Goal: Task Accomplishment & Management: Complete application form

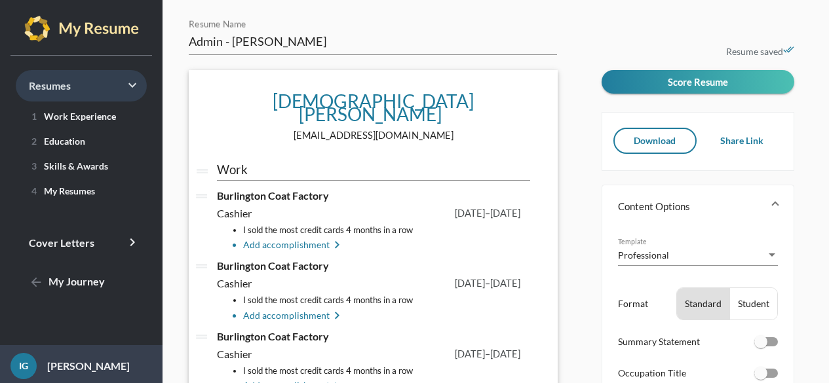
click at [45, 90] on span "Resumes keyboard_arrow_right" at bounding box center [50, 85] width 42 height 12
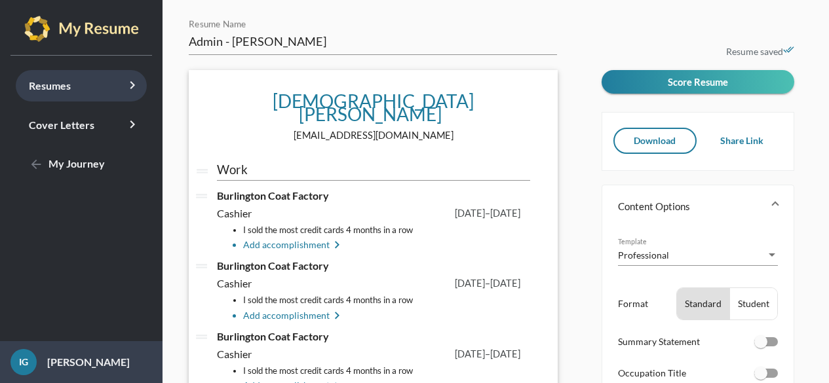
click at [45, 90] on span "Resumes keyboard_arrow_right" at bounding box center [50, 85] width 42 height 12
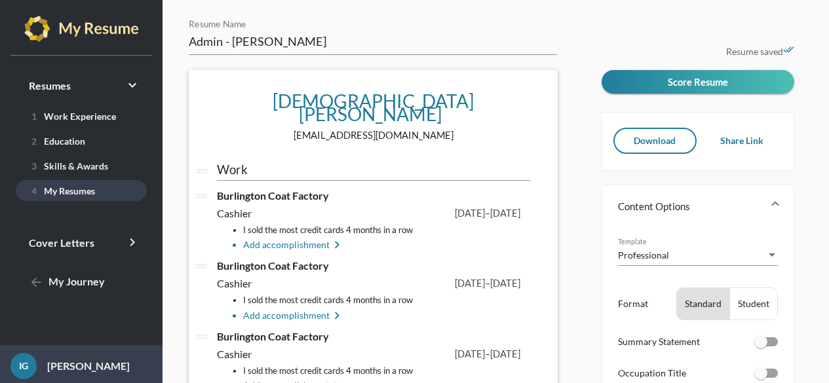
click at [73, 199] on link "4 My Resumes" at bounding box center [81, 190] width 131 height 21
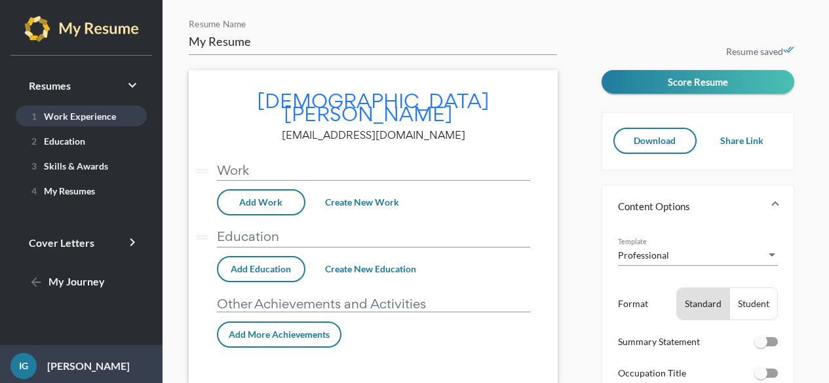
click at [77, 125] on link "1 Work Experience" at bounding box center [81, 116] width 131 height 21
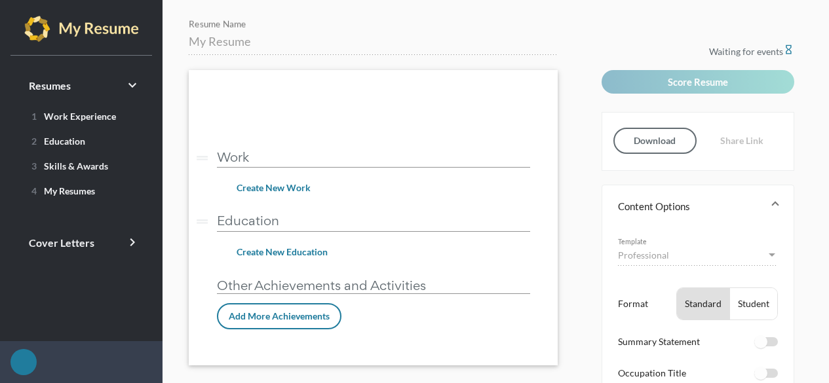
type input "admin - [PERSON_NAME]"
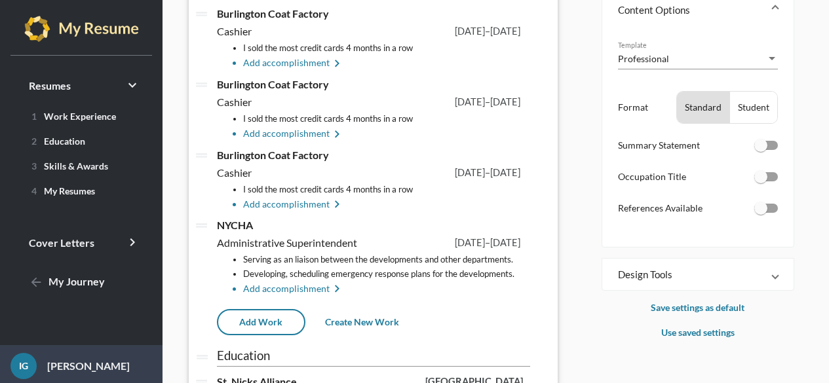
scroll to position [131, 0]
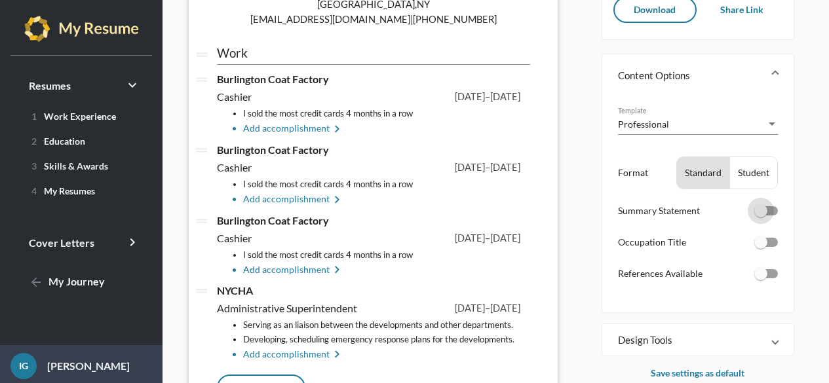
click at [760, 212] on div at bounding box center [760, 211] width 13 height 13
click at [760, 216] on input "checkbox" at bounding box center [760, 216] width 1 height 1
checkbox input "true"
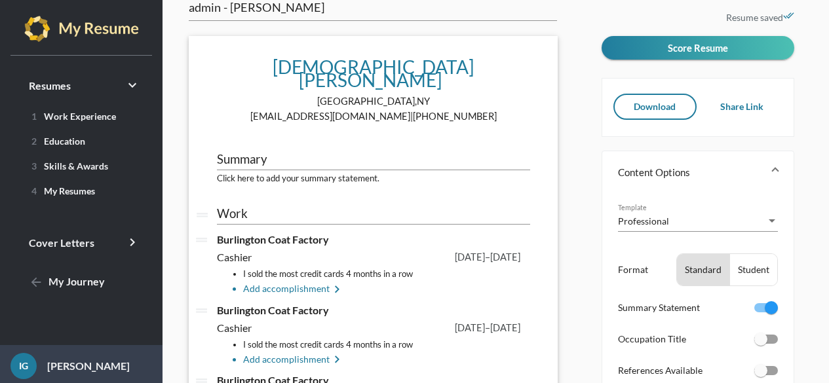
scroll to position [66, 0]
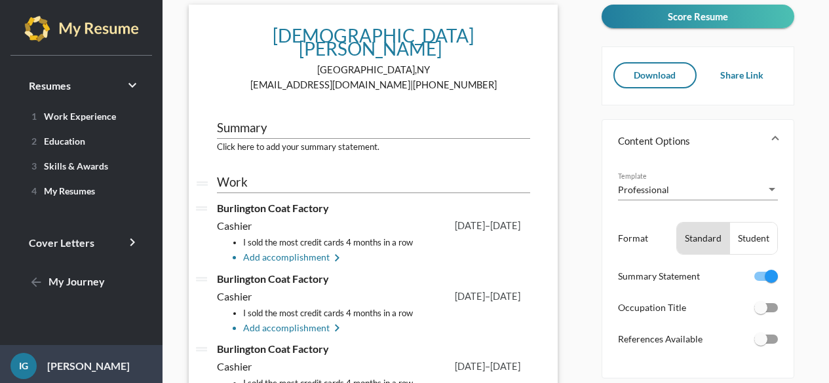
click at [770, 313] on div at bounding box center [766, 307] width 24 height 9
click at [761, 313] on input "checkbox" at bounding box center [760, 313] width 1 height 1
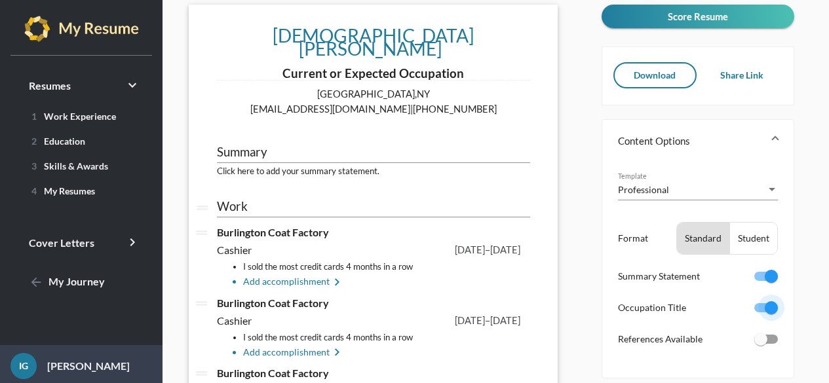
click at [759, 311] on div at bounding box center [766, 307] width 24 height 9
click at [760, 313] on input "checkbox" at bounding box center [760, 313] width 1 height 1
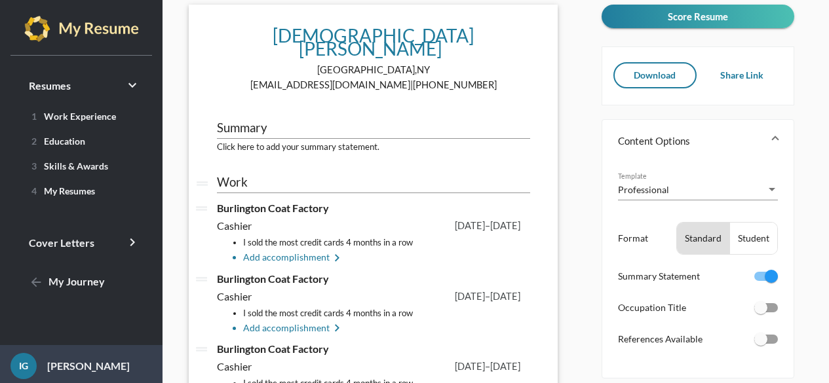
click at [759, 311] on div at bounding box center [760, 308] width 13 height 13
click at [760, 313] on input "checkbox" at bounding box center [760, 313] width 1 height 1
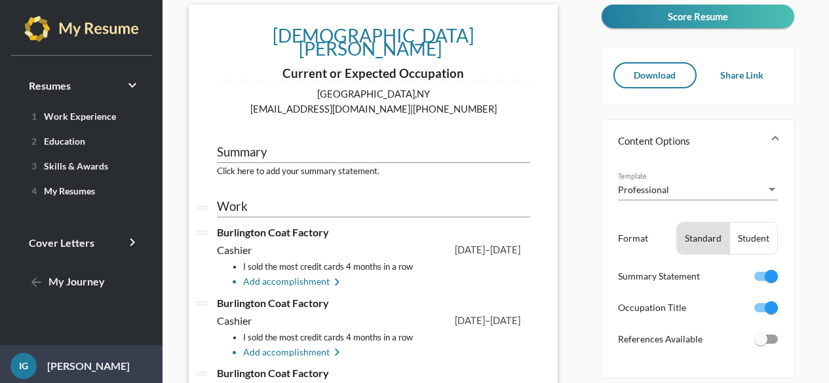
click at [759, 311] on div at bounding box center [766, 307] width 24 height 9
click at [760, 313] on input "checkbox" at bounding box center [760, 313] width 1 height 1
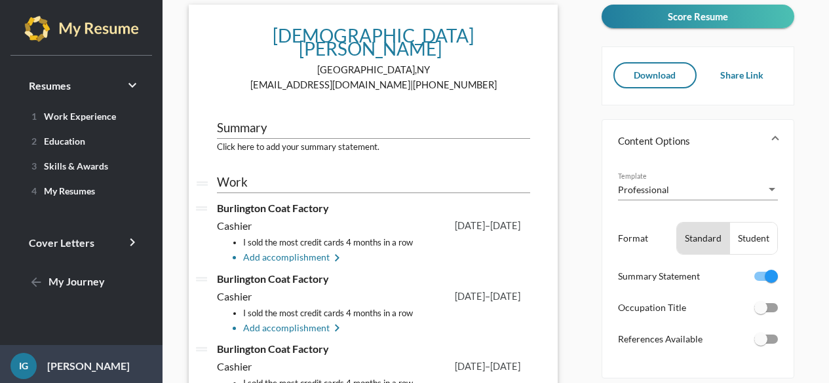
click at [763, 311] on div at bounding box center [760, 308] width 13 height 13
click at [761, 313] on input "checkbox" at bounding box center [760, 313] width 1 height 1
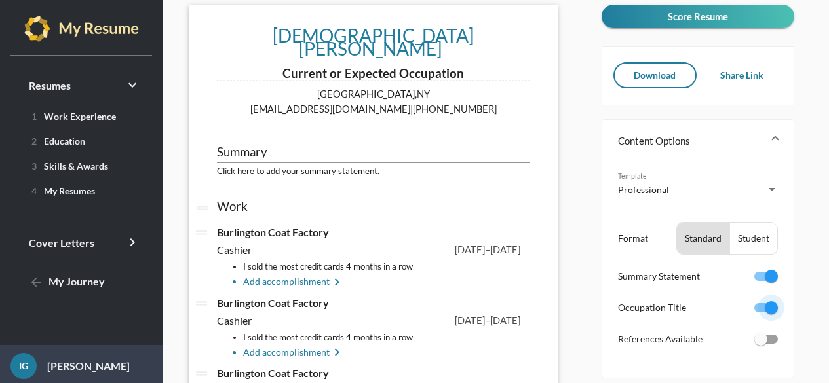
click at [763, 311] on div at bounding box center [766, 307] width 24 height 9
click at [761, 313] on input "checkbox" at bounding box center [760, 313] width 1 height 1
checkbox input "false"
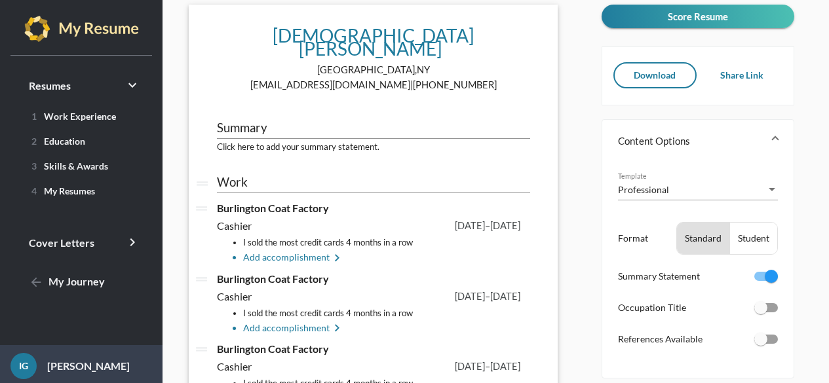
click at [754, 244] on div "Student" at bounding box center [753, 238] width 47 height 31
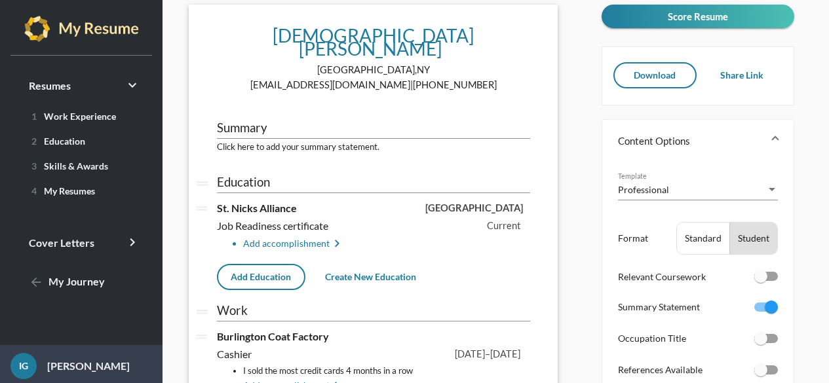
click at [684, 235] on div "Standard" at bounding box center [703, 238] width 52 height 31
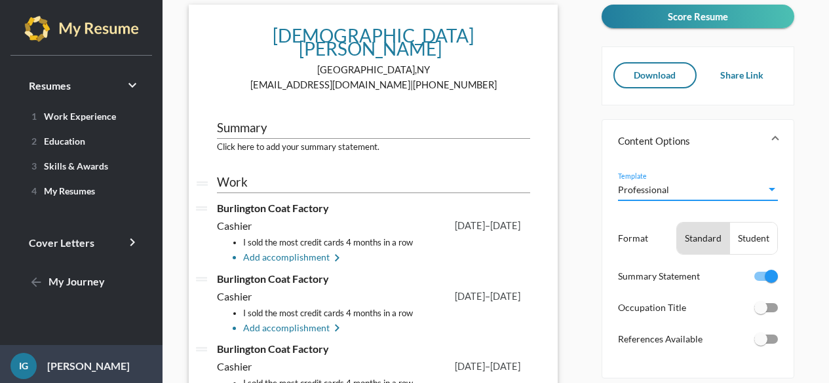
click at [686, 191] on div "Professional" at bounding box center [692, 190] width 148 height 14
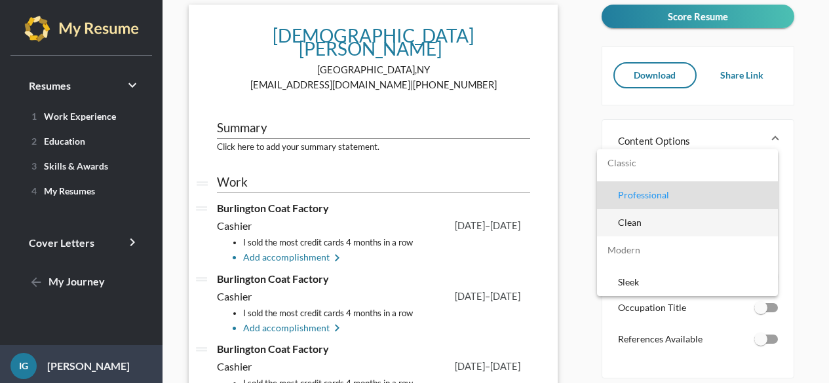
click at [666, 224] on span "Clean" at bounding box center [692, 223] width 149 height 28
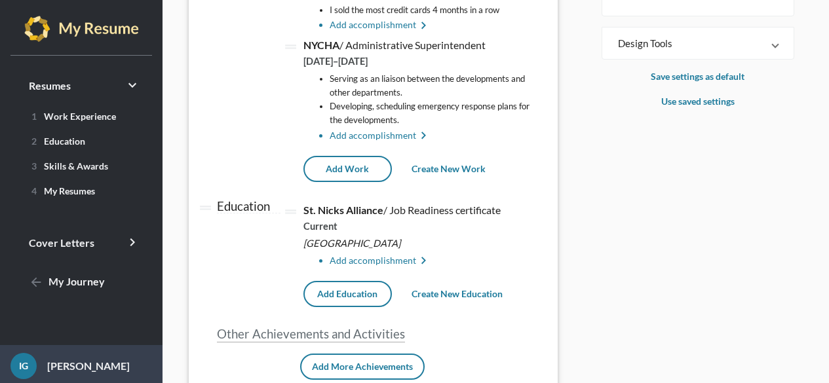
scroll to position [85, 0]
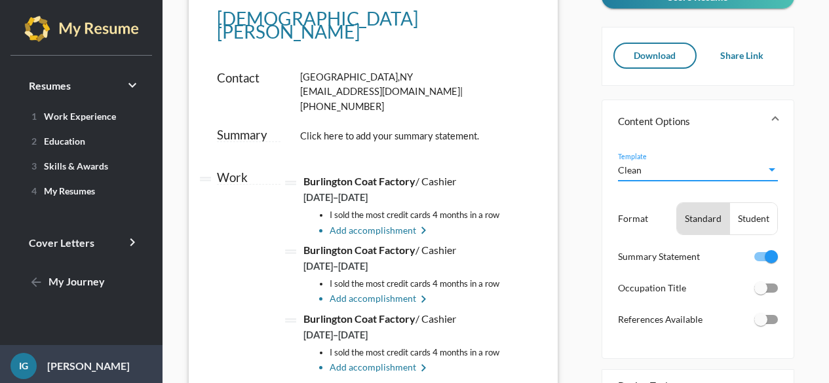
click at [647, 168] on div "Clean" at bounding box center [692, 170] width 148 height 14
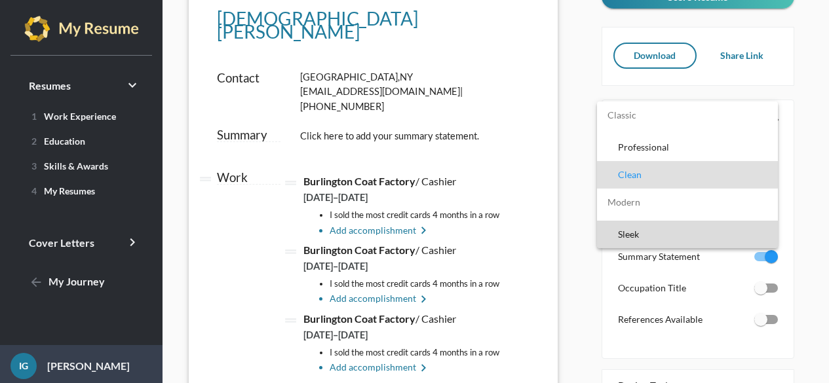
click at [690, 227] on span "Sleek" at bounding box center [692, 235] width 149 height 28
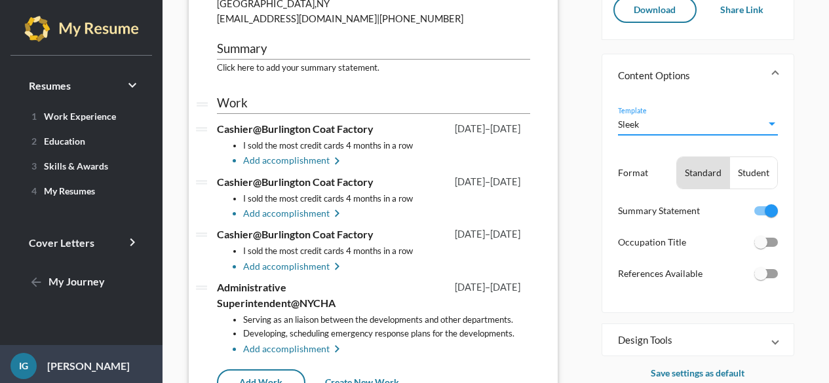
scroll to position [0, 0]
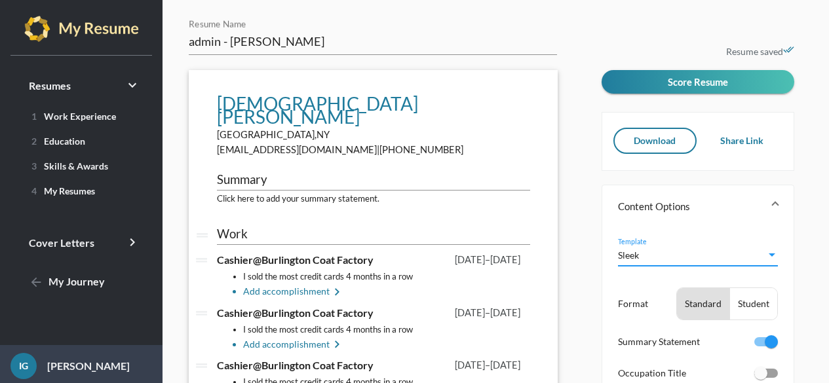
click at [715, 265] on div "Sleek Template" at bounding box center [698, 251] width 160 height 29
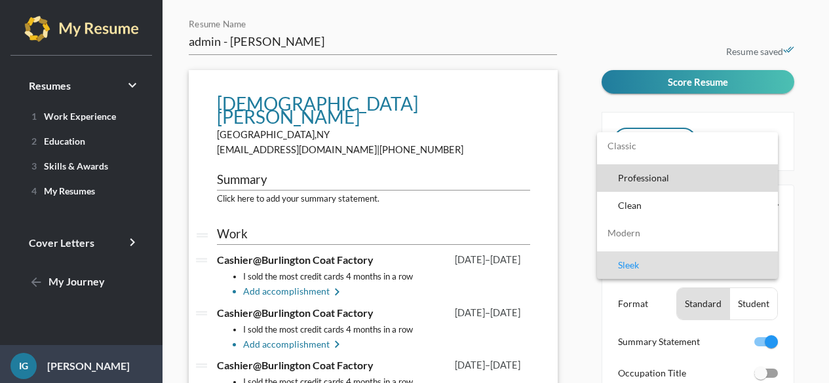
click at [654, 176] on span "Professional" at bounding box center [692, 179] width 149 height 28
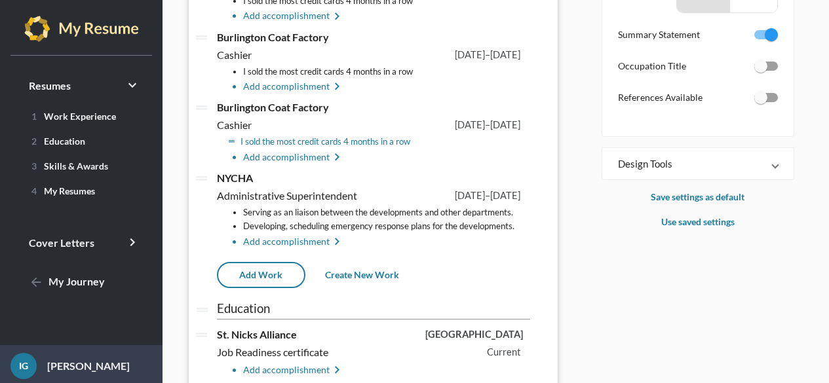
scroll to position [262, 0]
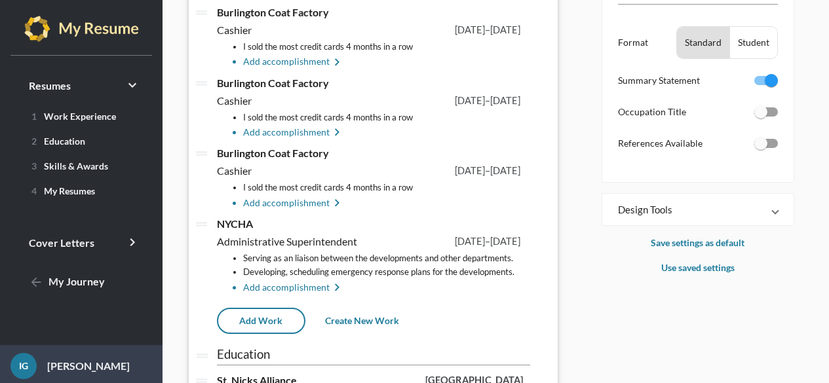
click at [643, 210] on mat-panel-title "Design Tools" at bounding box center [690, 209] width 144 height 13
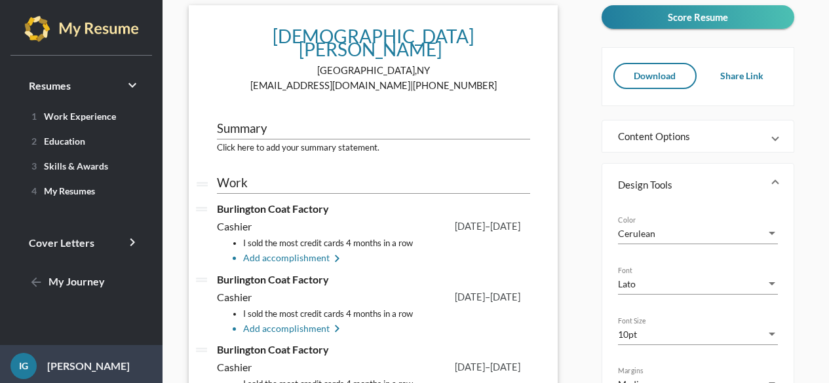
scroll to position [196, 0]
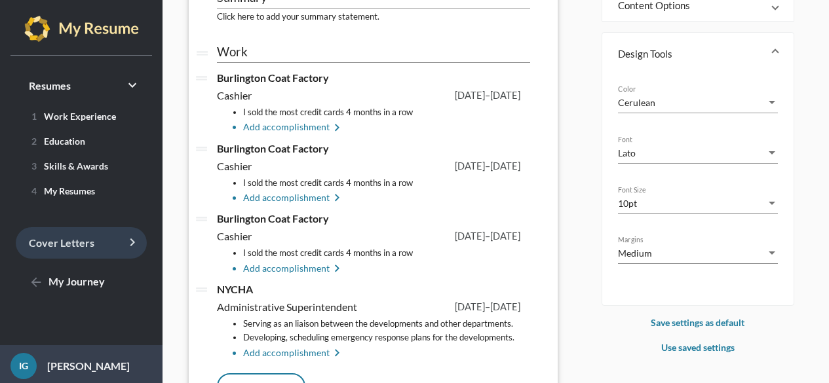
click at [85, 251] on link "Cover Letters keyboard_arrow_right" at bounding box center [81, 242] width 131 height 31
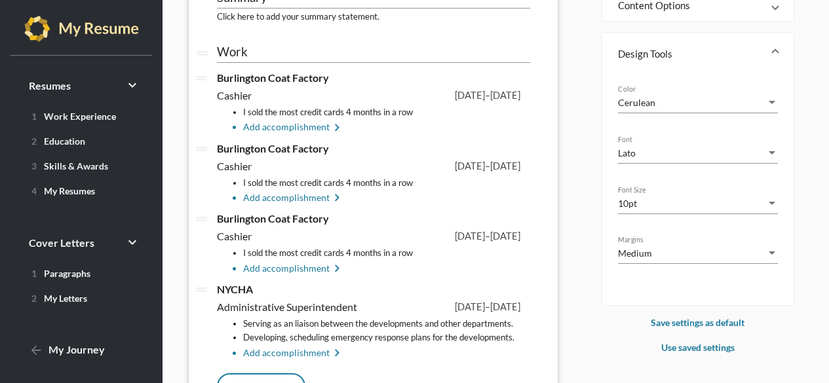
click at [111, 284] on div "1 Paragraphs 2 My Letters" at bounding box center [81, 295] width 163 height 64
click at [105, 273] on link "1 Paragraphs" at bounding box center [81, 273] width 131 height 21
